Goal: Task Accomplishment & Management: Complete application form

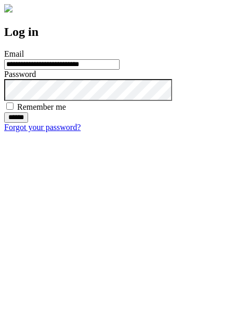
type input "**********"
click at [28, 123] on input "******" at bounding box center [16, 117] width 24 height 10
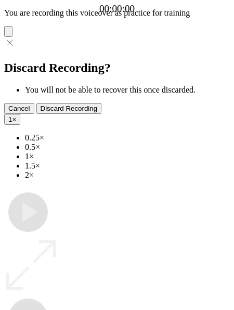
type input "**********"
